Goal: Transaction & Acquisition: Purchase product/service

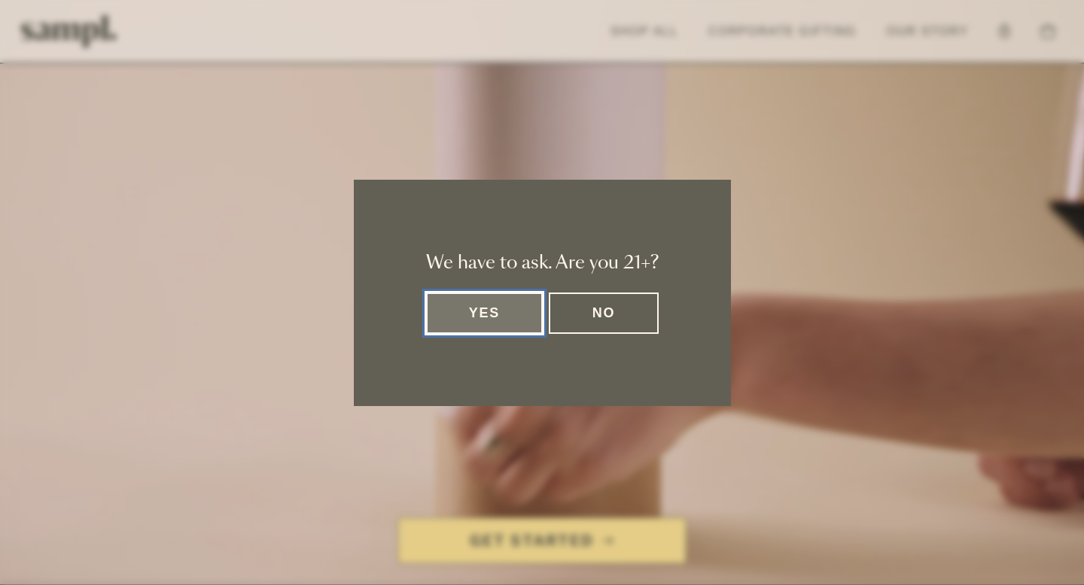
click at [512, 319] on button "Yes" at bounding box center [484, 313] width 117 height 41
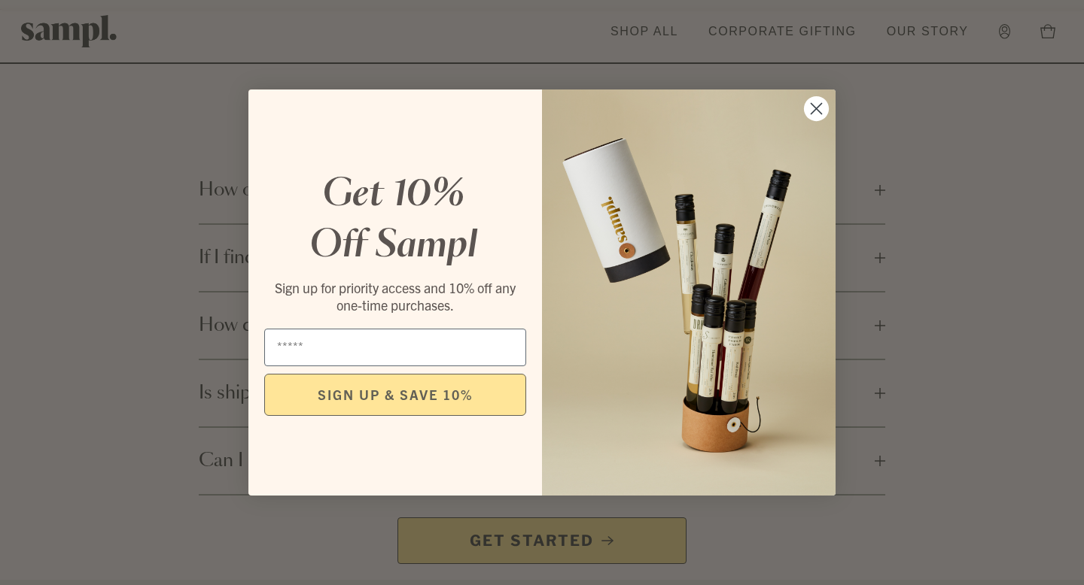
scroll to position [2538, 0]
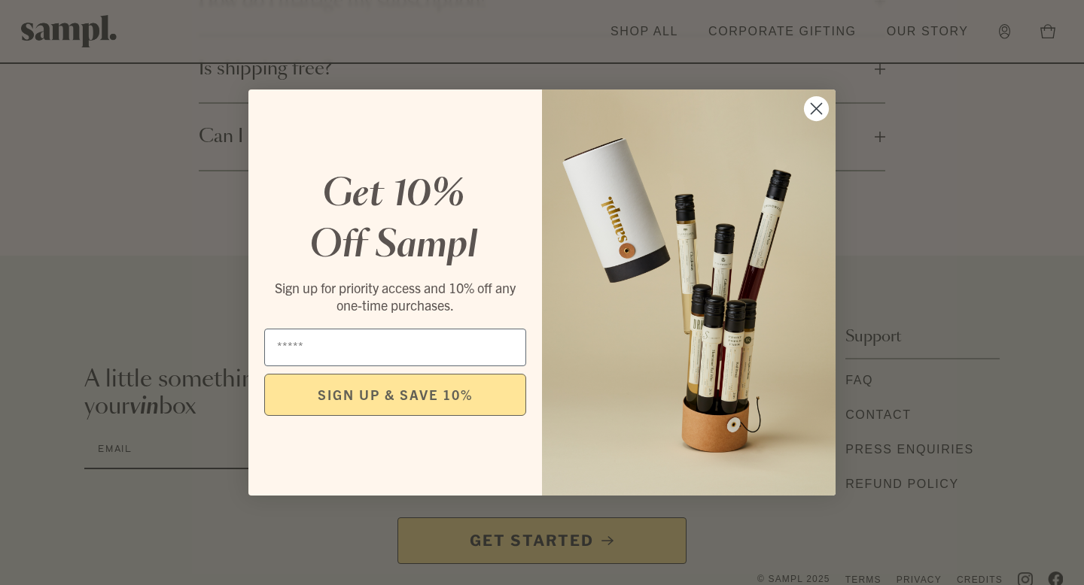
click at [810, 115] on circle "Close dialog" at bounding box center [816, 108] width 25 height 25
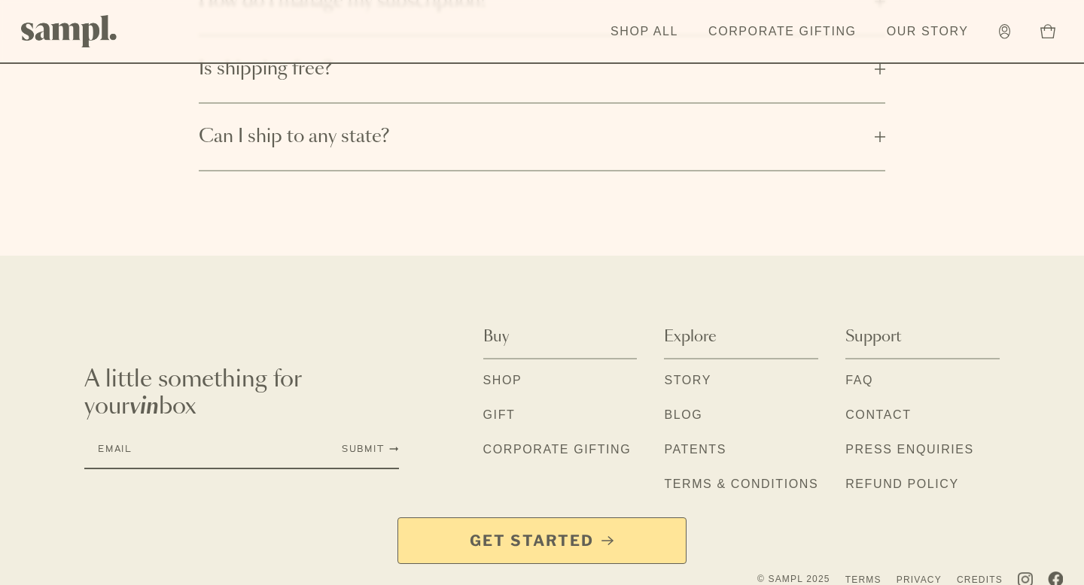
click at [1026, 555] on div "Get Started" at bounding box center [542, 552] width 1084 height 68
click at [1026, 564] on div "Get Started" at bounding box center [542, 552] width 1084 height 68
click at [1055, 560] on div "Get Started" at bounding box center [542, 552] width 1084 height 68
click at [650, 43] on link "Shop All" at bounding box center [644, 31] width 83 height 33
